Goal: Find specific page/section: Find specific page/section

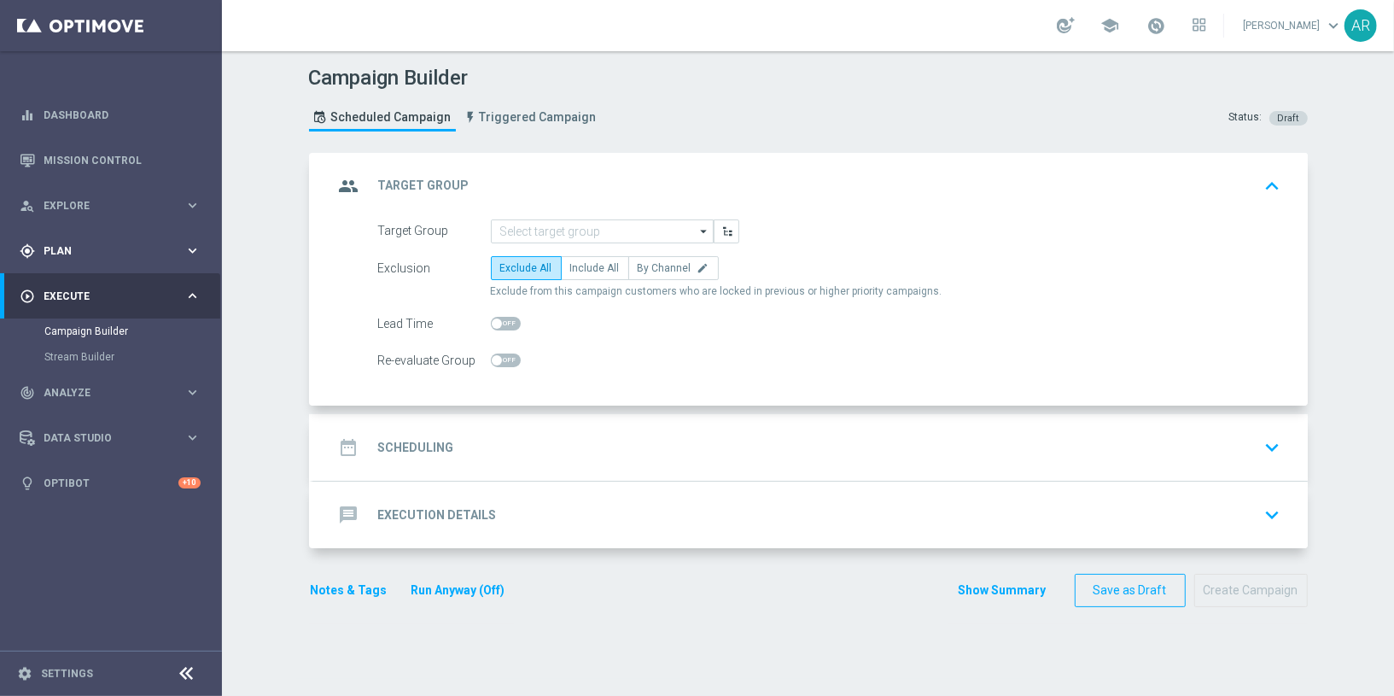
click at [81, 243] on div "gps_fixed Plan" at bounding box center [102, 250] width 165 height 15
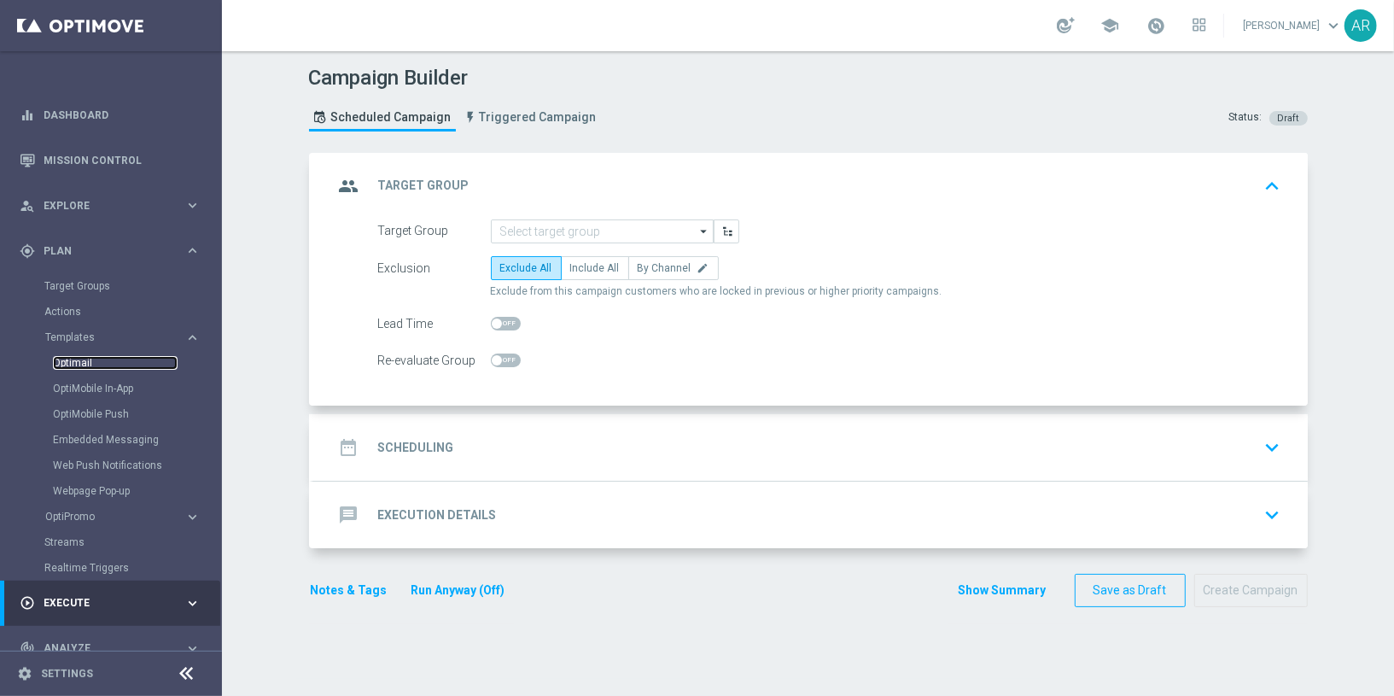
click at [74, 368] on link "Optimail" at bounding box center [115, 363] width 125 height 14
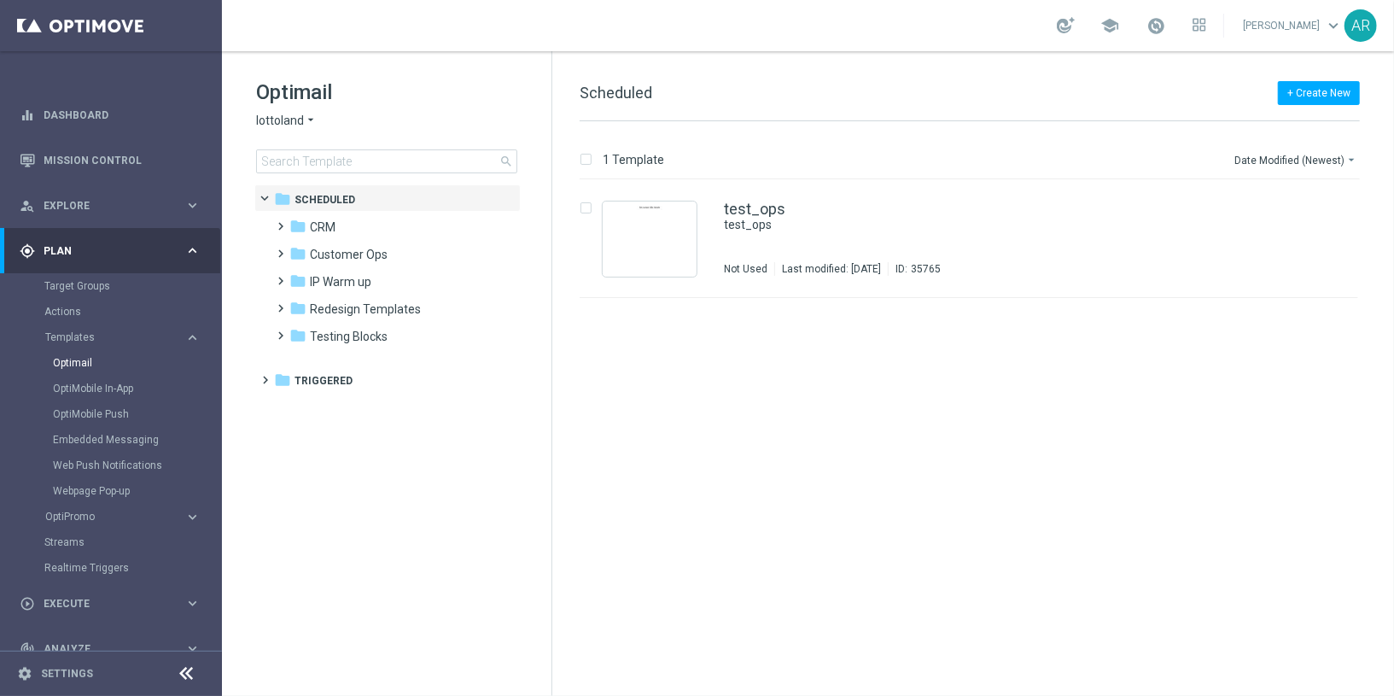
click at [508, 459] on tree-viewport "folder Scheduled more_vert folder CRM more_vert" at bounding box center [401, 438] width 295 height 508
